Goal: Information Seeking & Learning: Learn about a topic

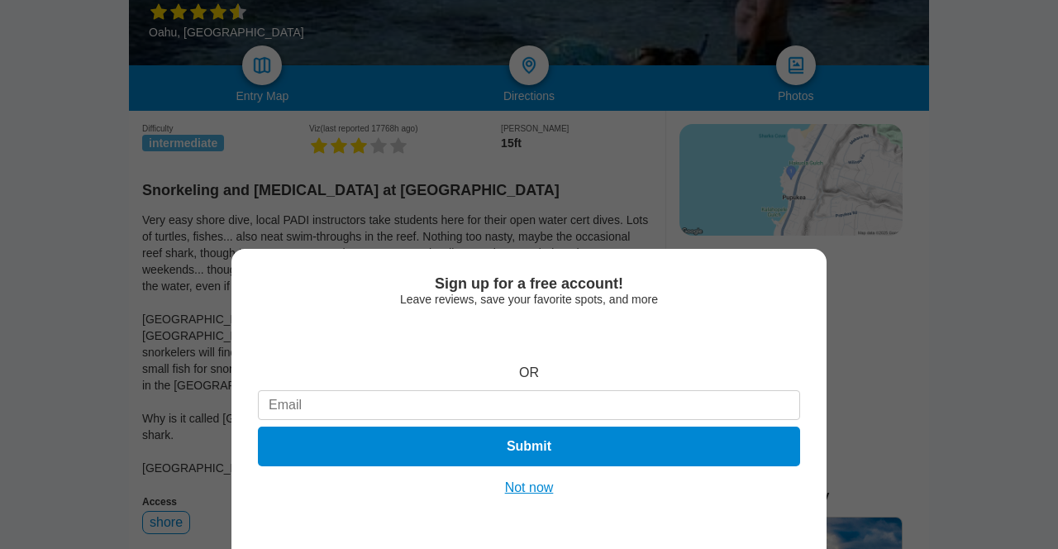
scroll to position [433, 0]
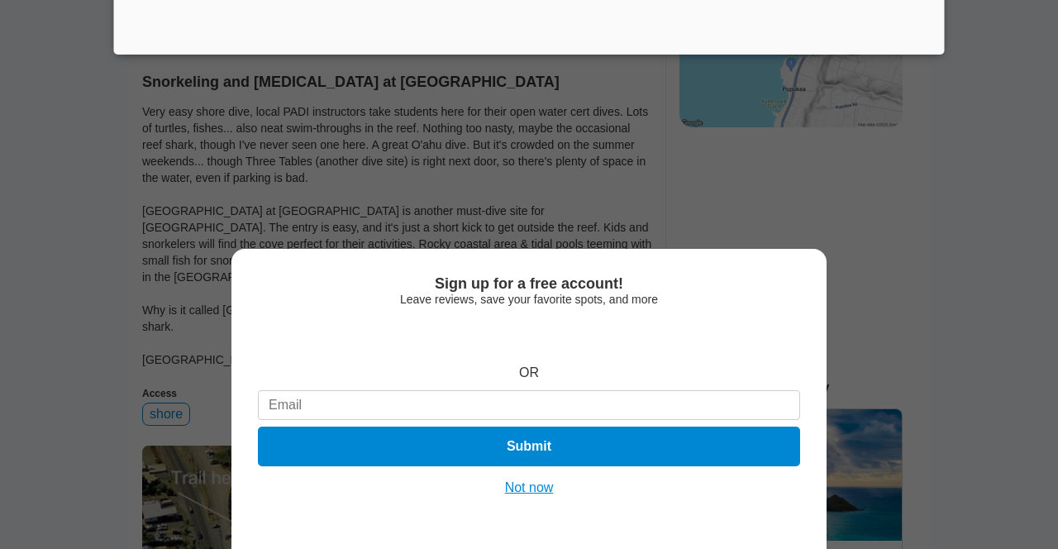
click at [534, 490] on button "Not now" at bounding box center [529, 487] width 59 height 17
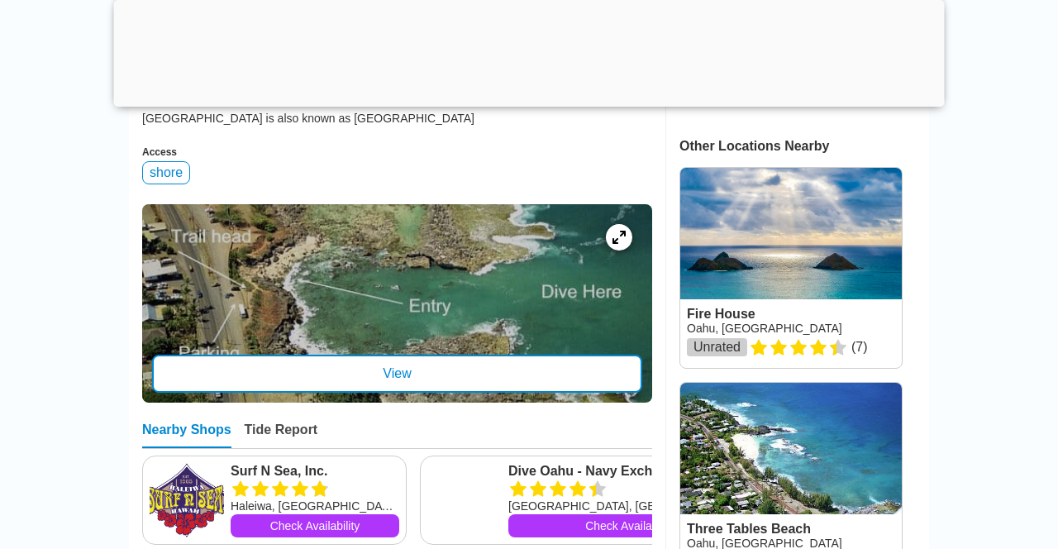
scroll to position [779, 0]
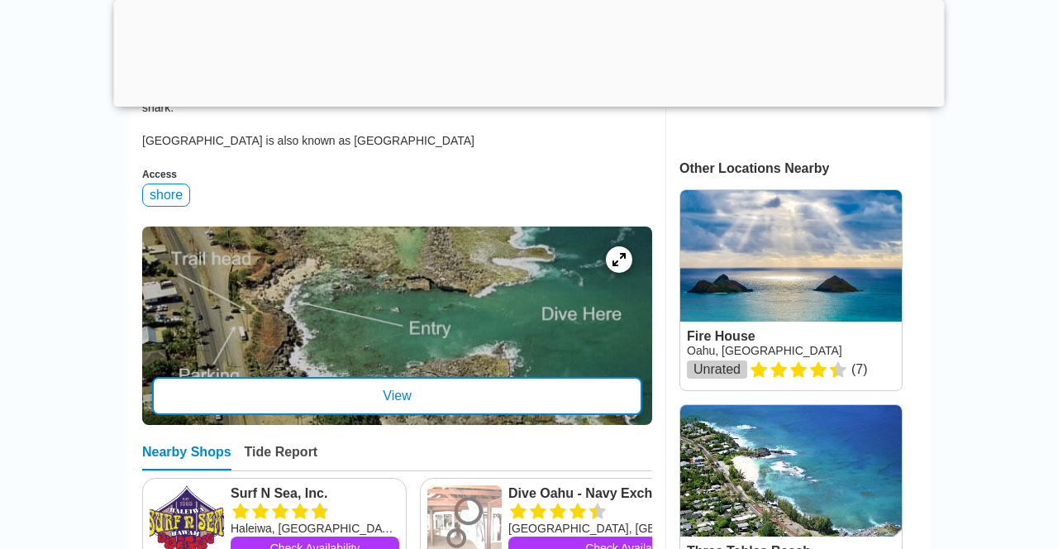
click at [547, 377] on div "View" at bounding box center [397, 396] width 490 height 38
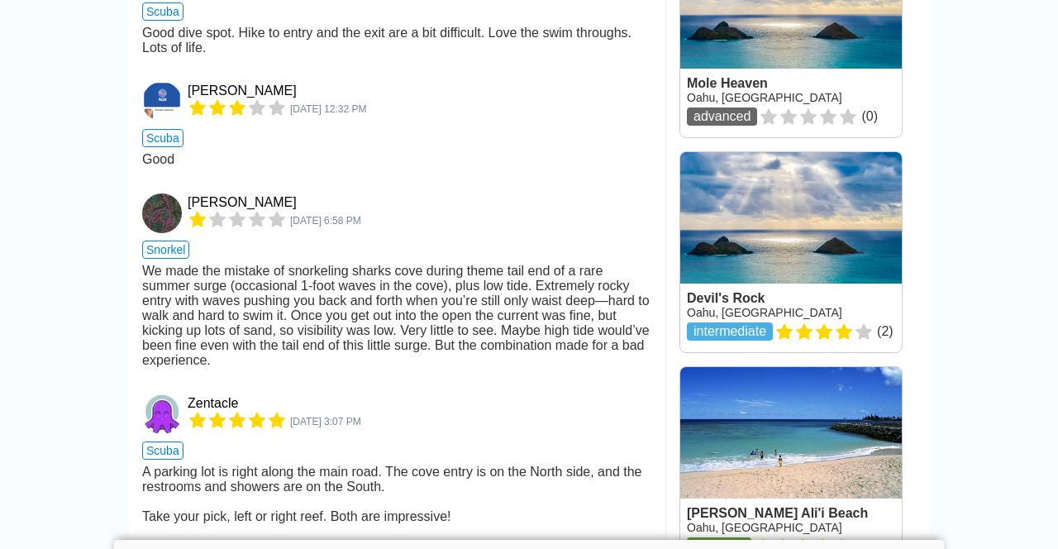
scroll to position [2185, 0]
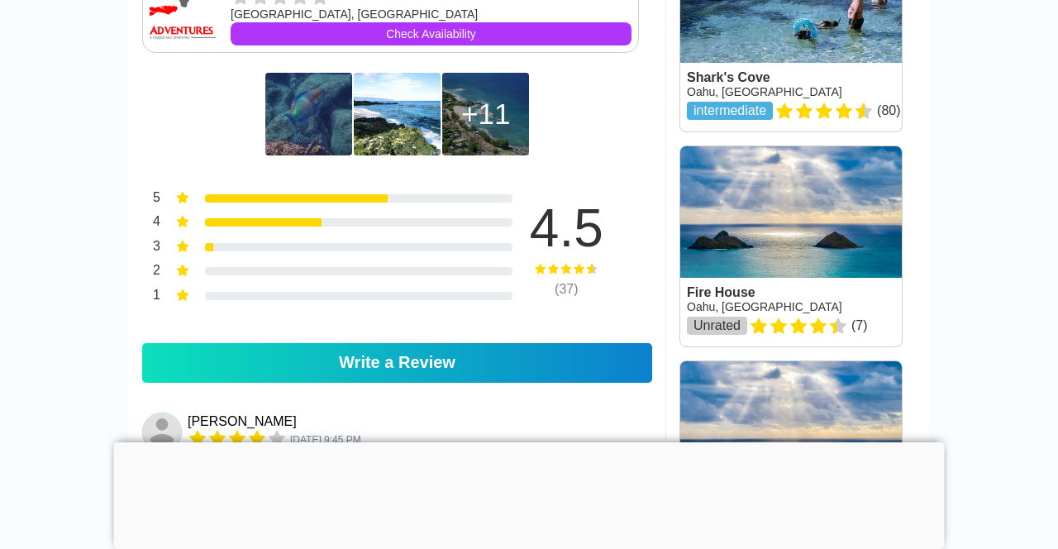
scroll to position [1125, 0]
click at [532, 442] on div at bounding box center [529, 442] width 830 height 0
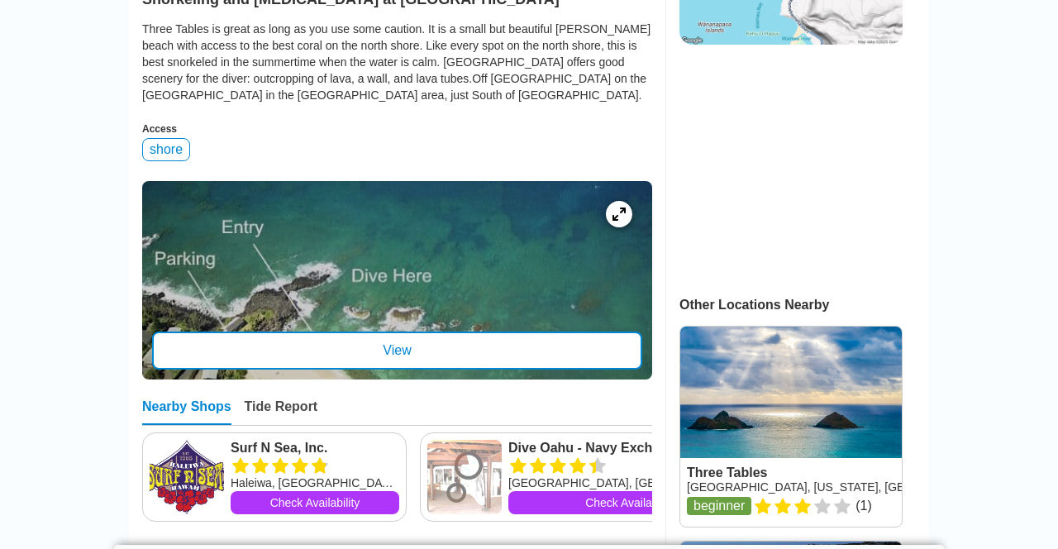
scroll to position [521, 0]
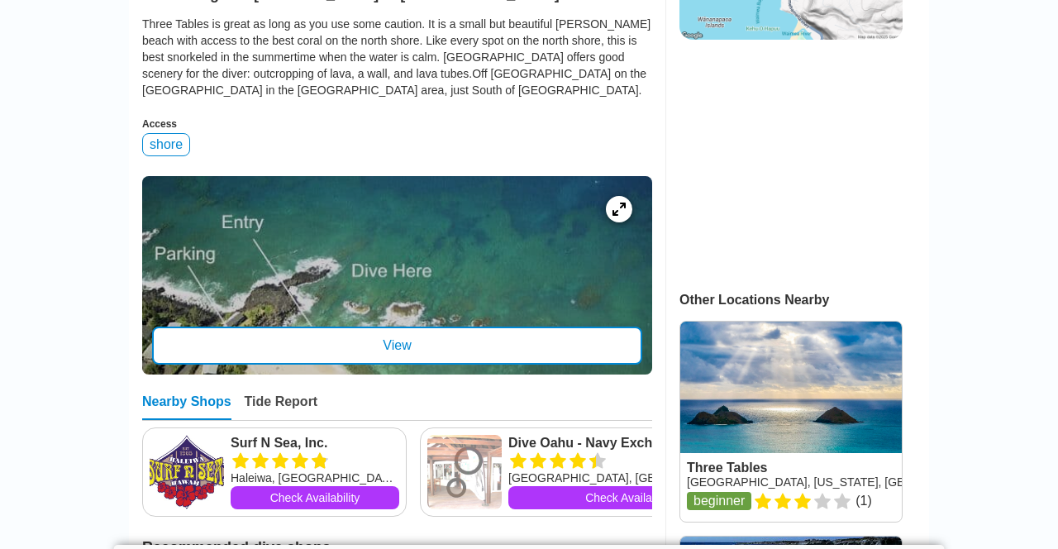
click at [568, 343] on div "View" at bounding box center [397, 345] width 490 height 38
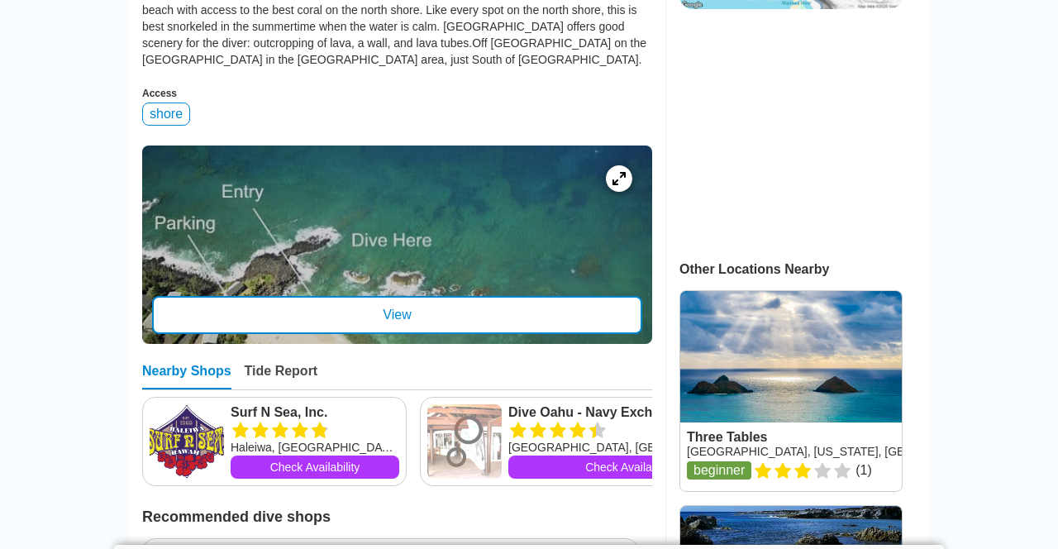
scroll to position [573, 0]
